Goal: Task Accomplishment & Management: Manage account settings

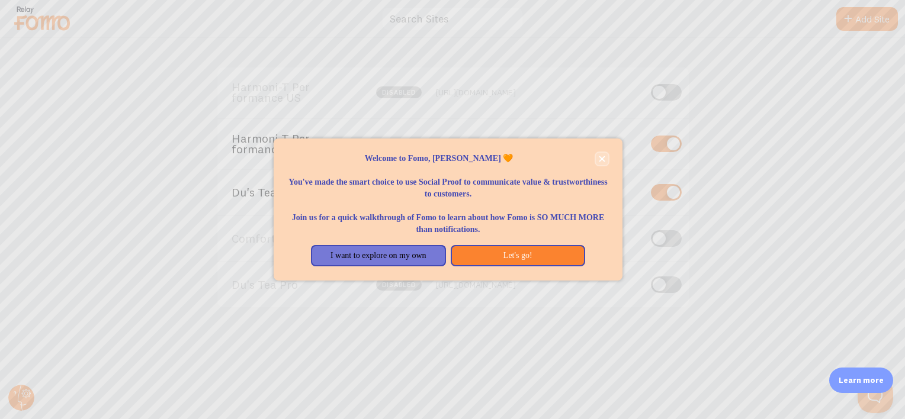
click at [600, 157] on icon "close," at bounding box center [602, 159] width 6 height 6
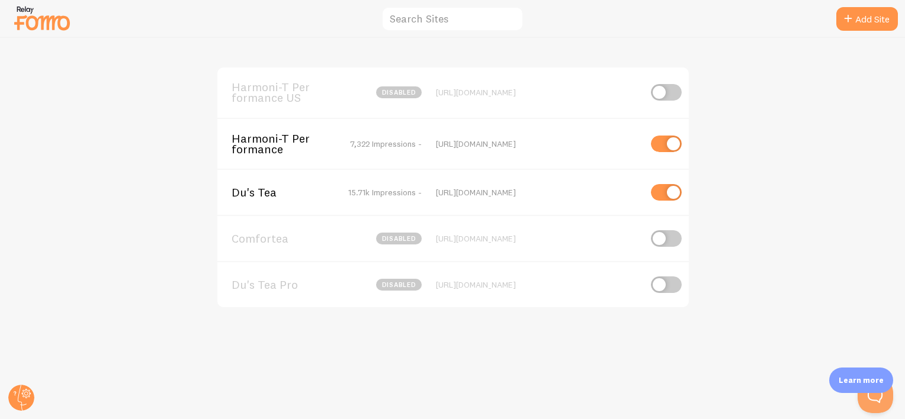
click at [257, 193] on span "Du's Tea" at bounding box center [279, 192] width 95 height 11
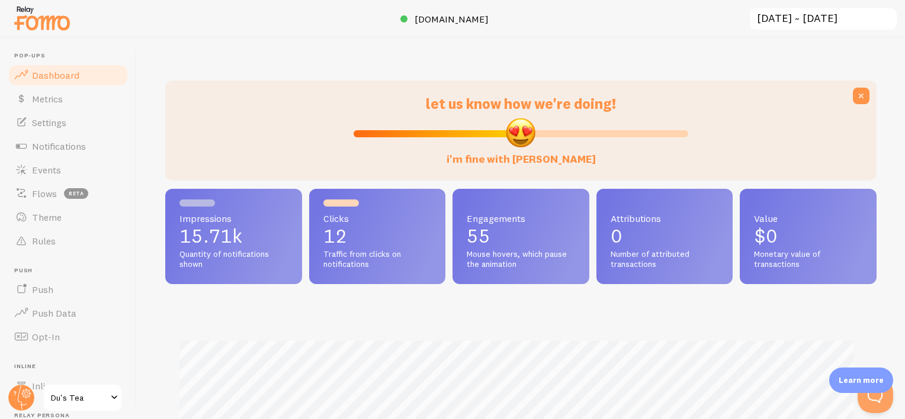
scroll to position [311, 702]
click at [49, 171] on span "Events" at bounding box center [46, 170] width 29 height 12
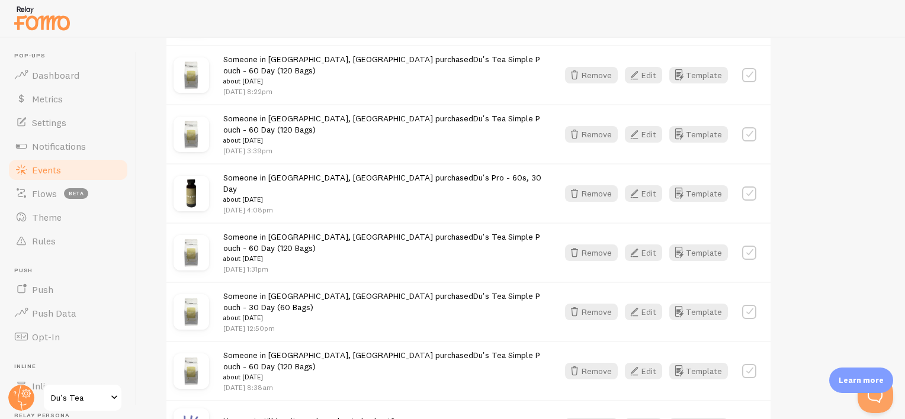
scroll to position [948, 0]
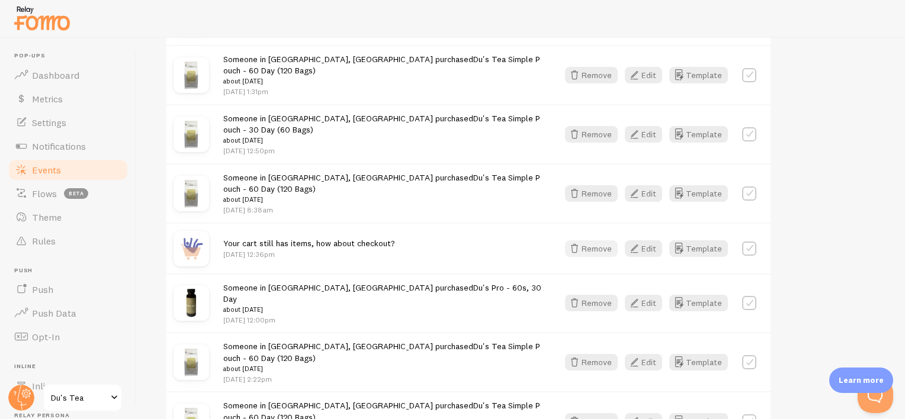
click at [602, 241] on button "Remove" at bounding box center [591, 249] width 53 height 17
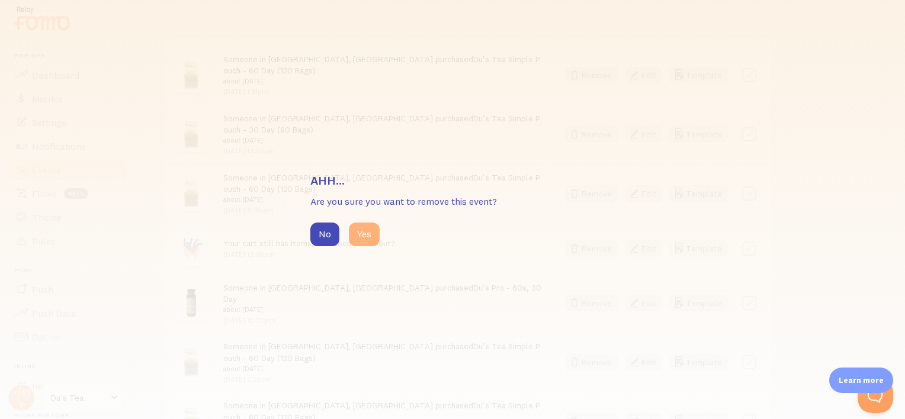
click at [366, 228] on button "Yes" at bounding box center [364, 235] width 31 height 24
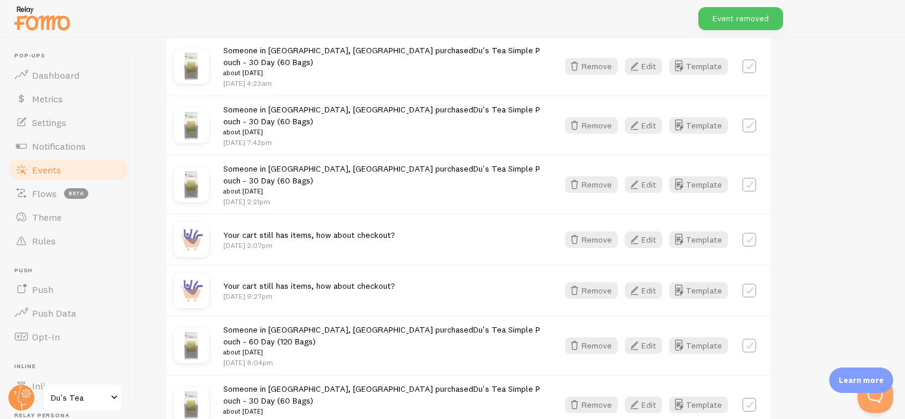
scroll to position [1294, 0]
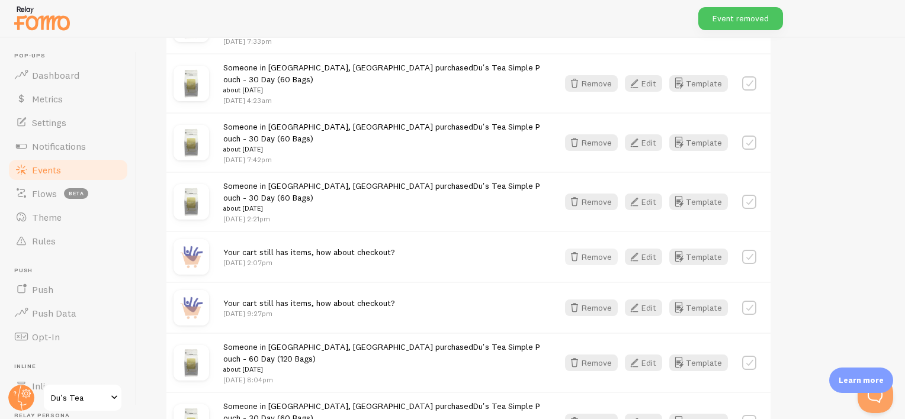
click at [588, 249] on button "Remove" at bounding box center [591, 257] width 53 height 17
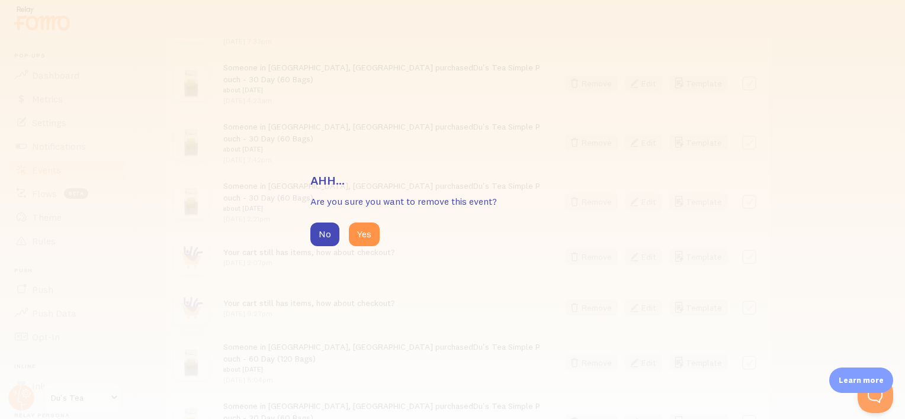
drag, startPoint x: 379, startPoint y: 234, endPoint x: 358, endPoint y: 230, distance: 21.1
click at [379, 233] on div "No Yes" at bounding box center [452, 235] width 284 height 24
click at [367, 238] on button "Yes" at bounding box center [364, 235] width 31 height 24
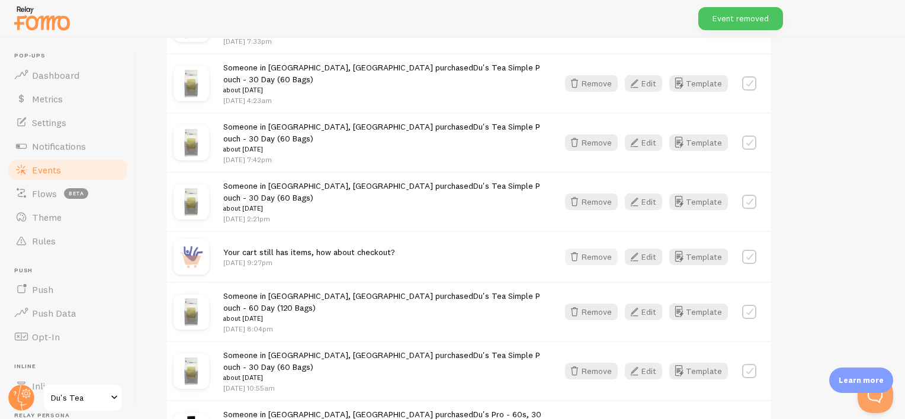
click at [594, 249] on button "Remove" at bounding box center [591, 257] width 53 height 17
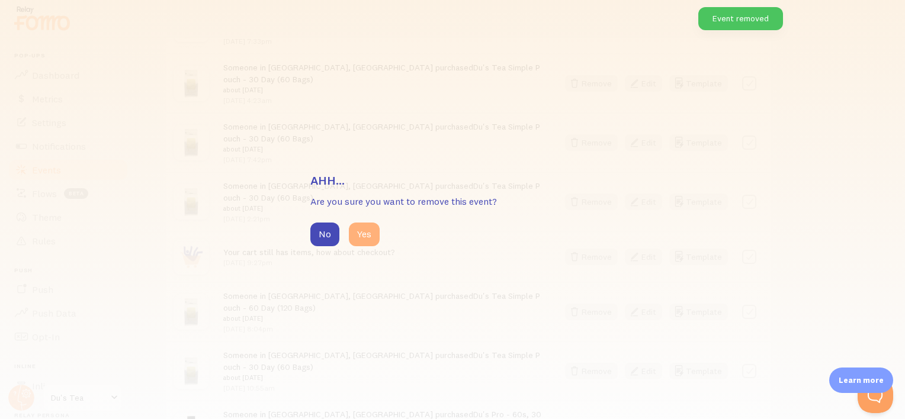
click at [367, 230] on button "Yes" at bounding box center [364, 235] width 31 height 24
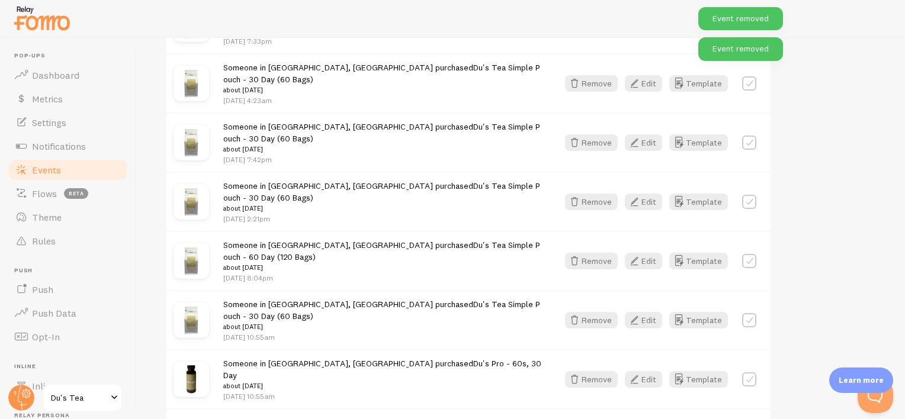
scroll to position [1371, 0]
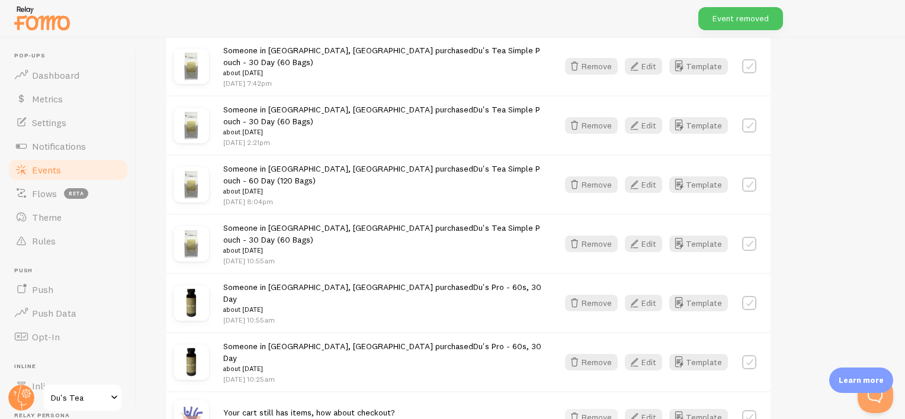
click at [604, 409] on button "Remove" at bounding box center [591, 417] width 53 height 17
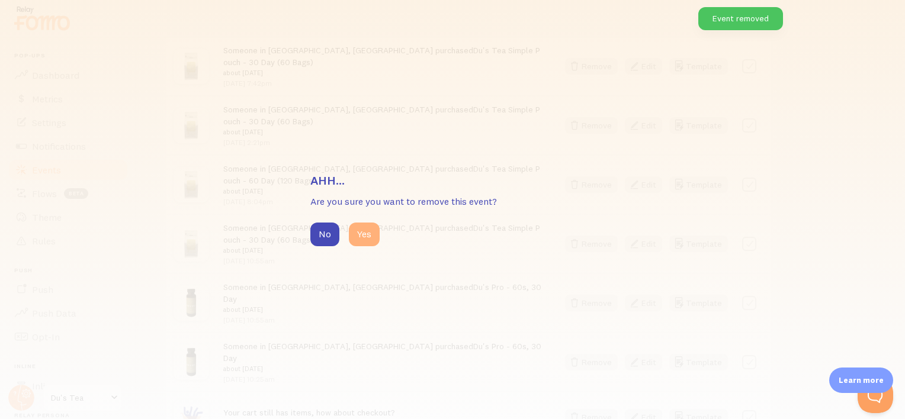
click at [363, 233] on button "Yes" at bounding box center [364, 235] width 31 height 24
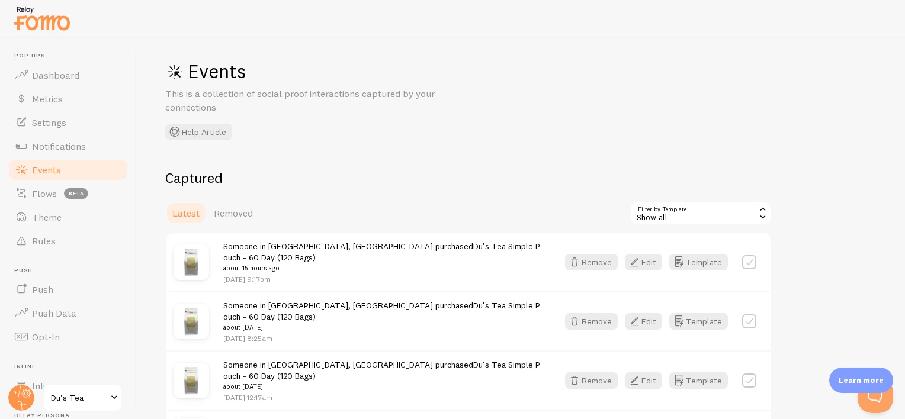
scroll to position [0, 0]
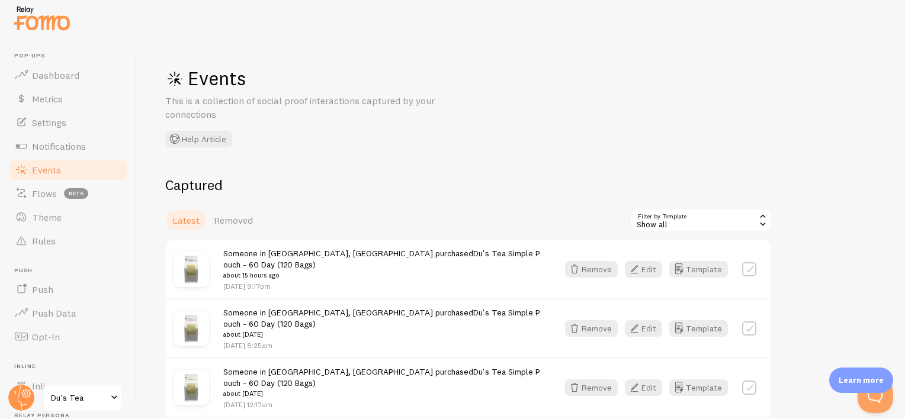
click at [47, 172] on span "Events" at bounding box center [46, 170] width 29 height 12
